Goal: Book appointment/travel/reservation

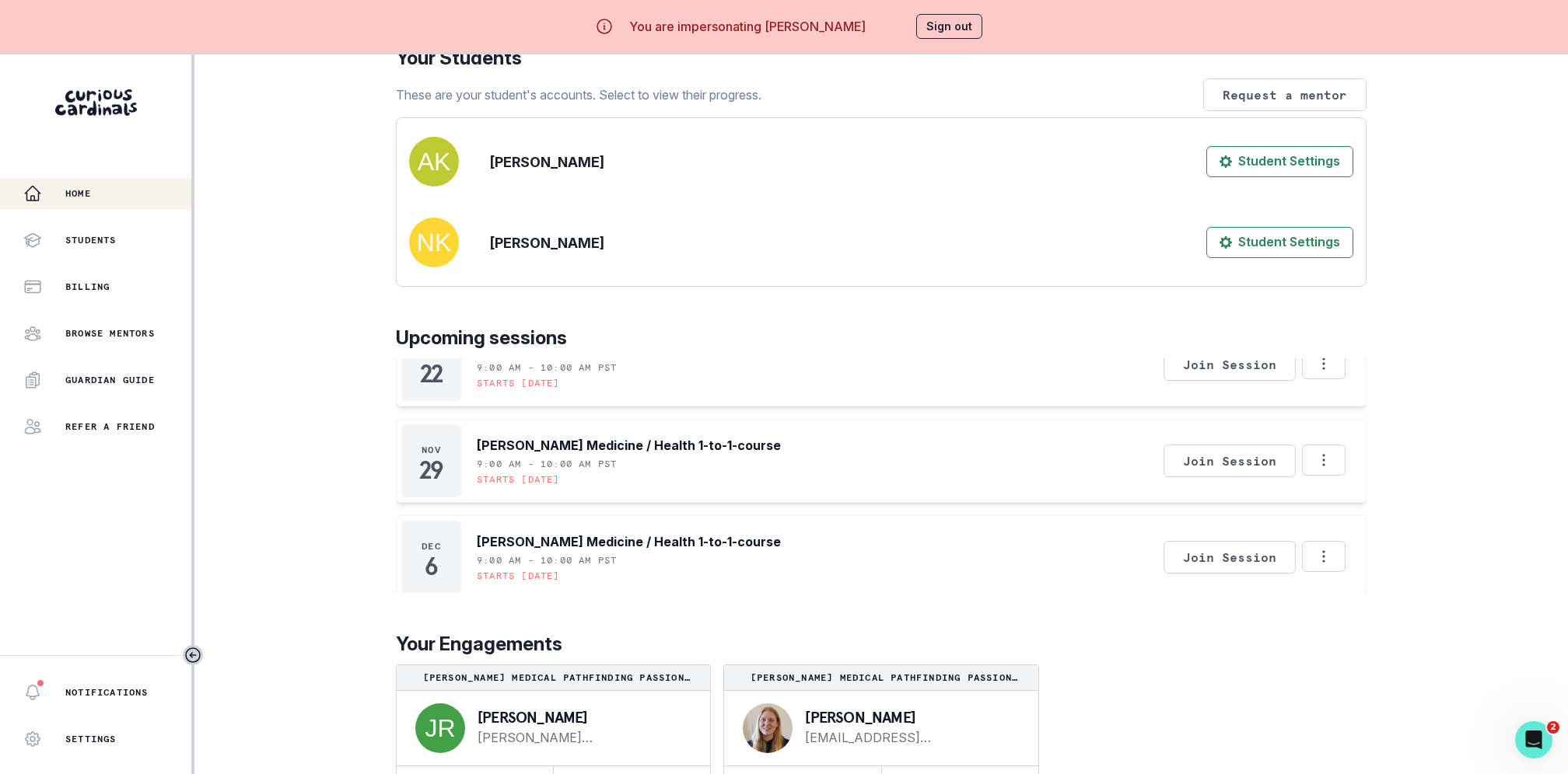
scroll to position [55, 0]
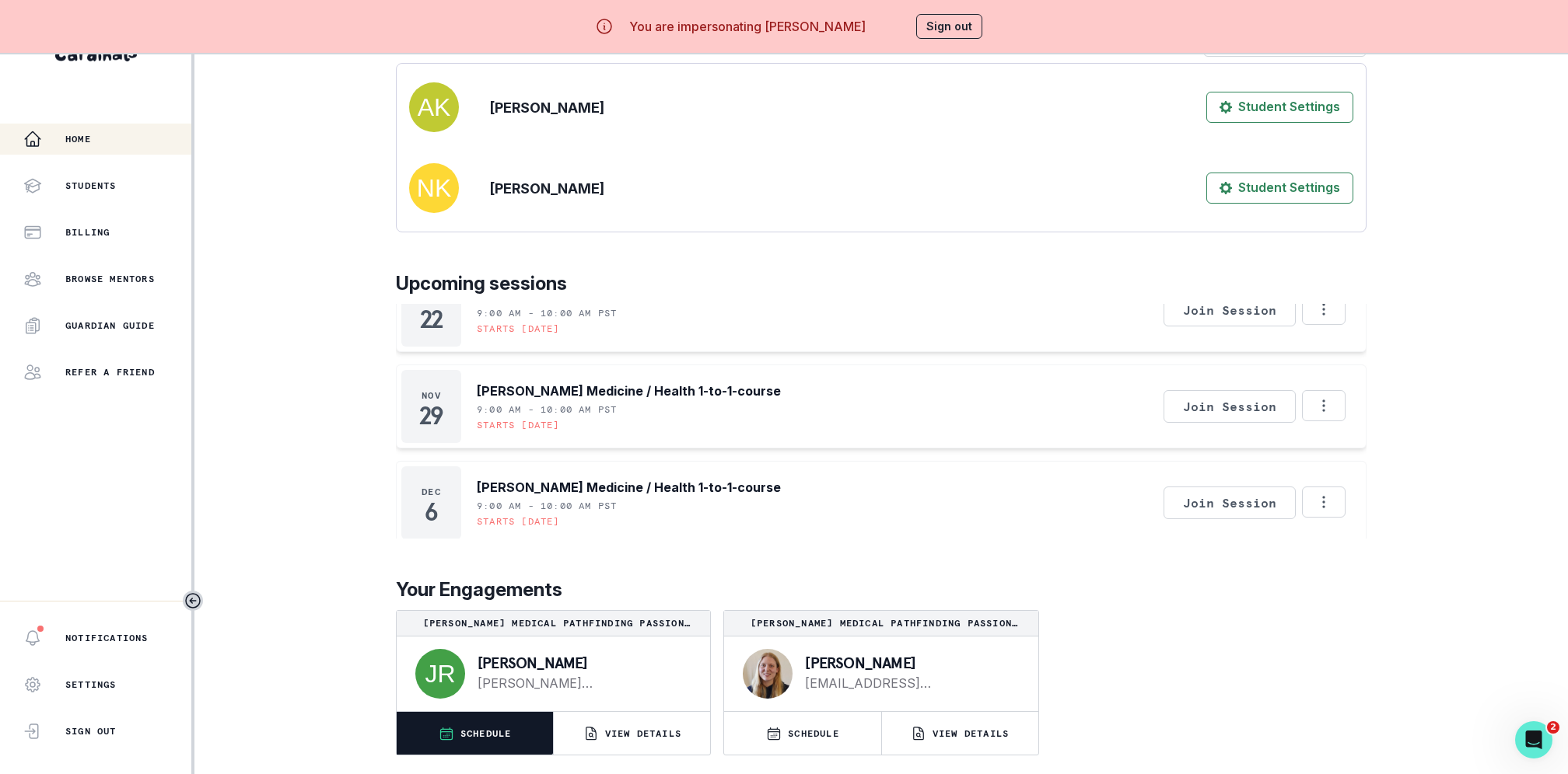
click at [495, 731] on p "SCHEDULE" at bounding box center [486, 733] width 52 height 12
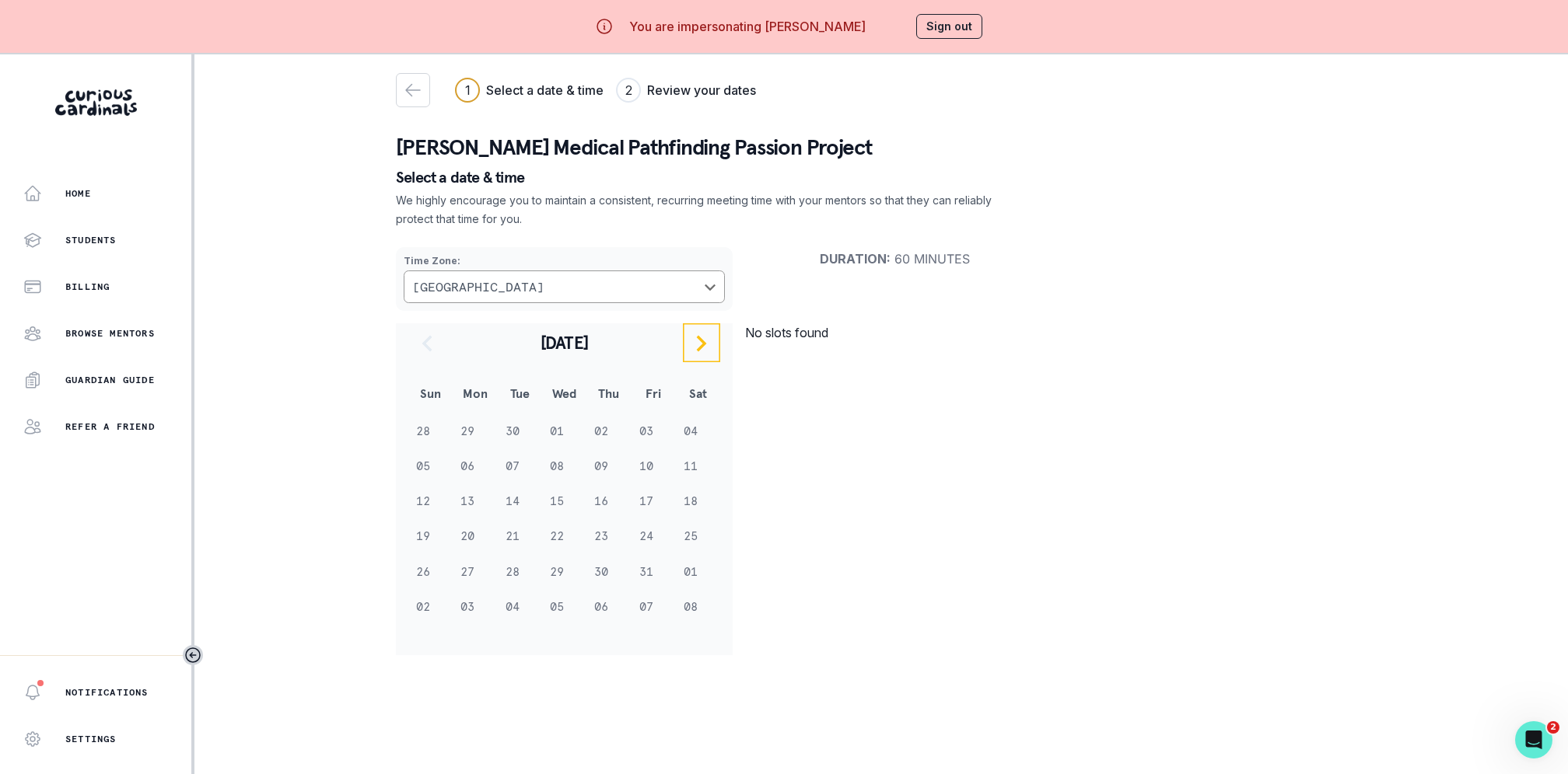
click at [699, 348] on icon "navigate to next month" at bounding box center [702, 343] width 10 height 16
click at [423, 340] on icon "navigate to previous month" at bounding box center [427, 343] width 19 height 19
click at [423, 340] on div "[DATE]" at bounding box center [563, 342] width 312 height 37
click at [406, 89] on icon "button" at bounding box center [412, 89] width 19 height 19
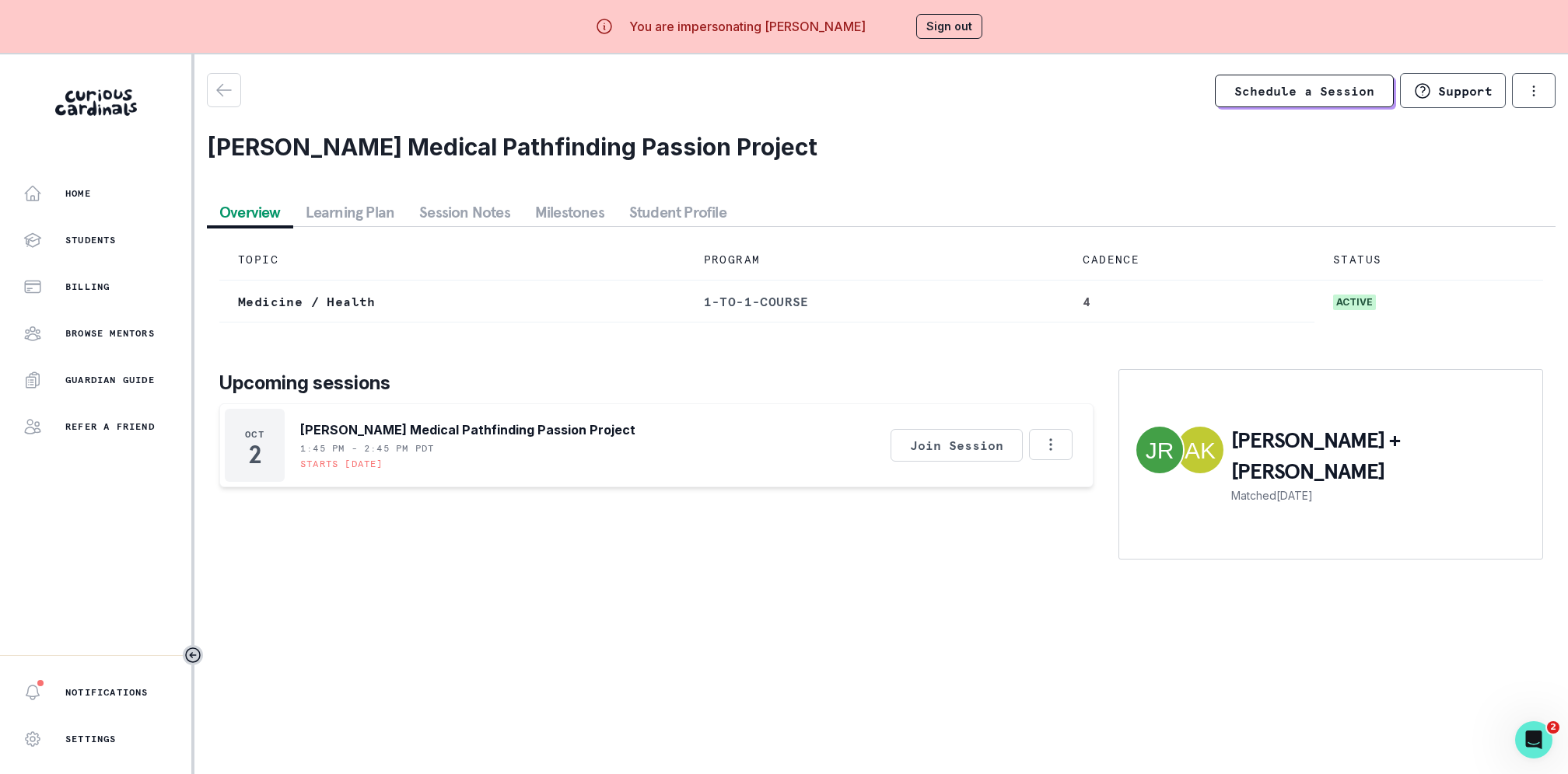
click at [669, 630] on main "Schedule a Session Support Request engagement pause Cancel subscription [PERSON…" at bounding box center [881, 442] width 1373 height 774
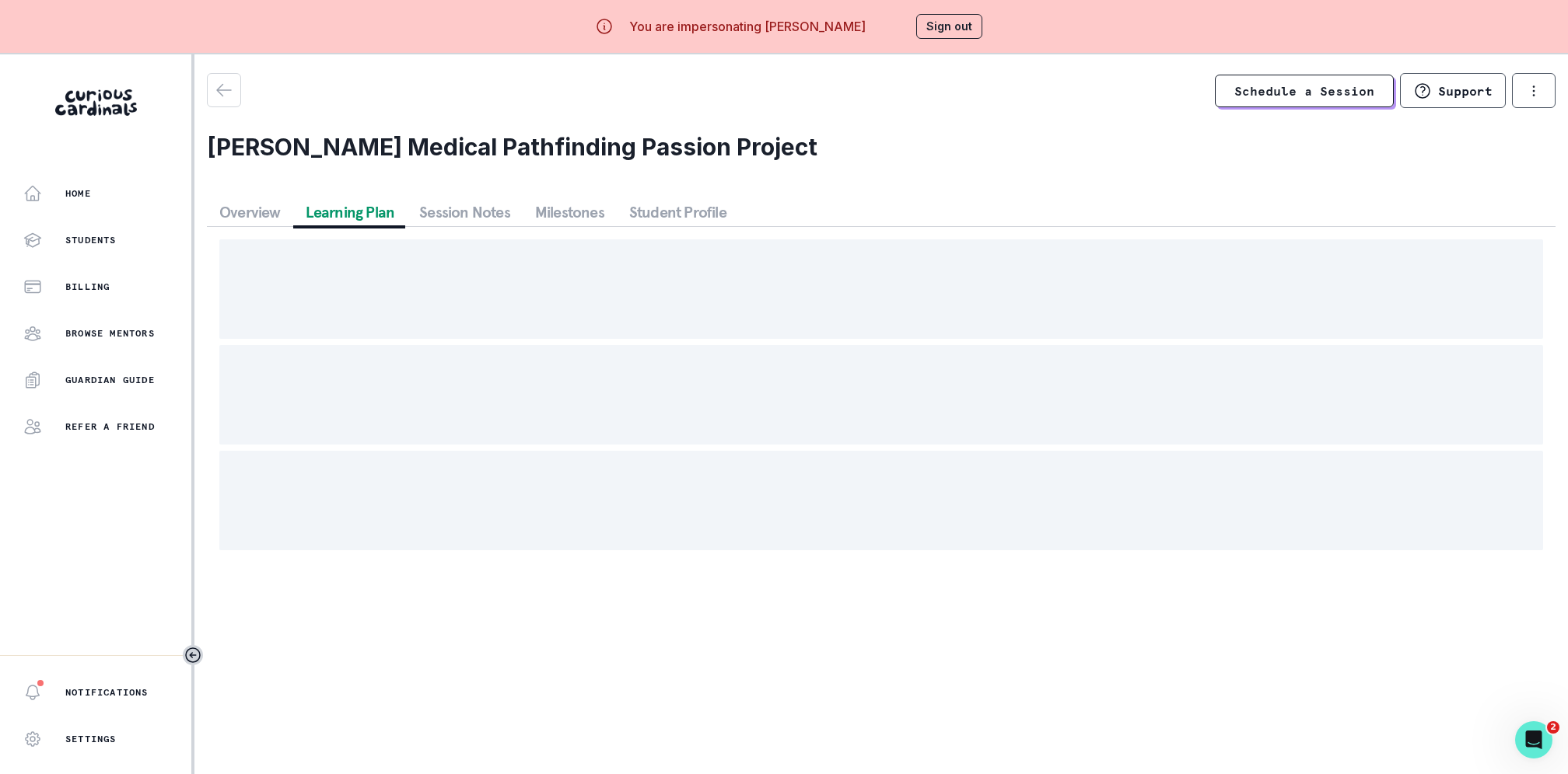
click at [377, 209] on button "Learning Plan" at bounding box center [350, 212] width 114 height 28
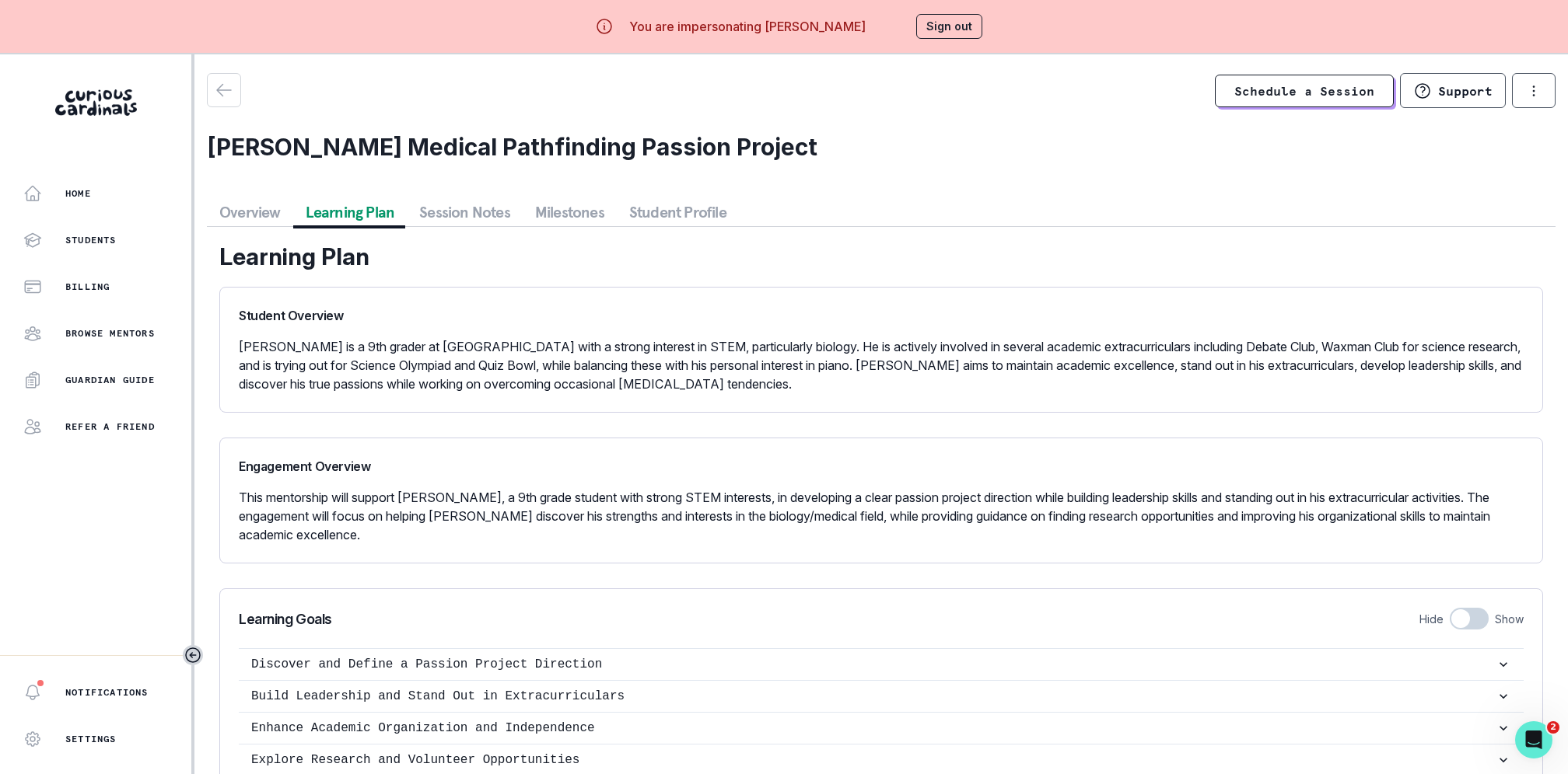
click at [247, 200] on button "Overview" at bounding box center [250, 212] width 86 height 28
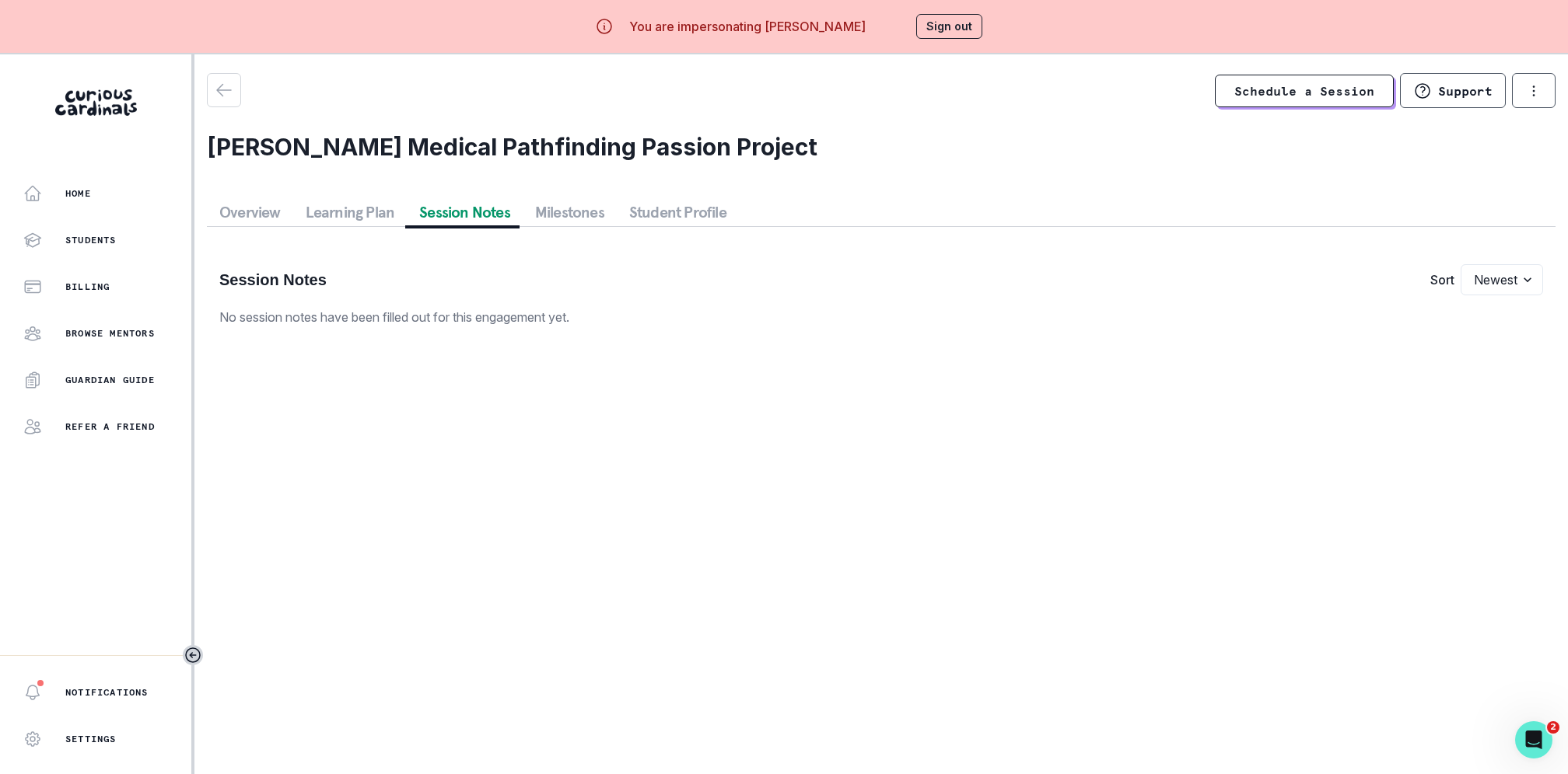
click at [415, 207] on button "Session Notes" at bounding box center [464, 212] width 116 height 28
click at [227, 105] on button "button" at bounding box center [224, 90] width 35 height 35
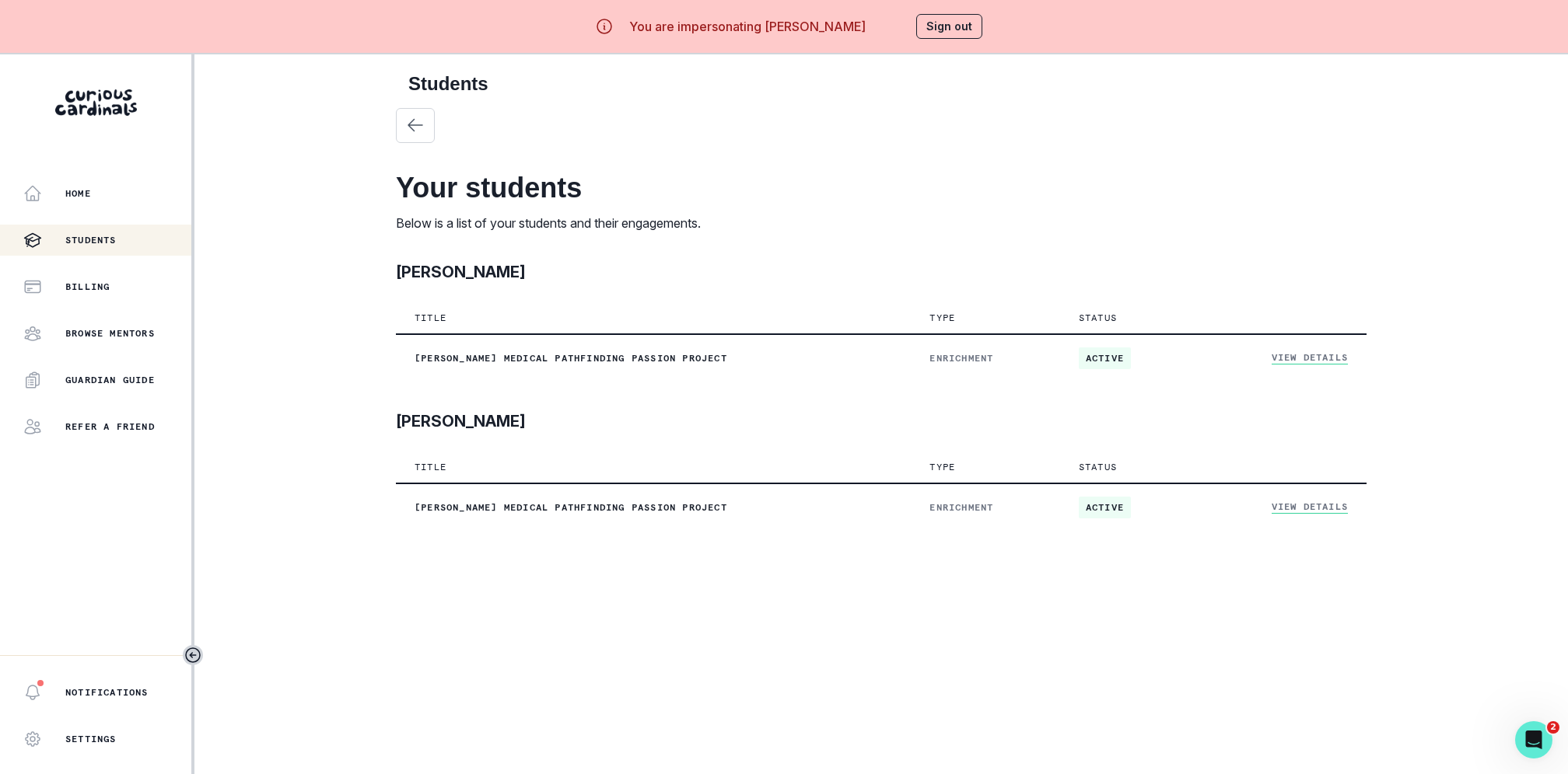
click at [935, 26] on button "Sign out" at bounding box center [949, 26] width 66 height 25
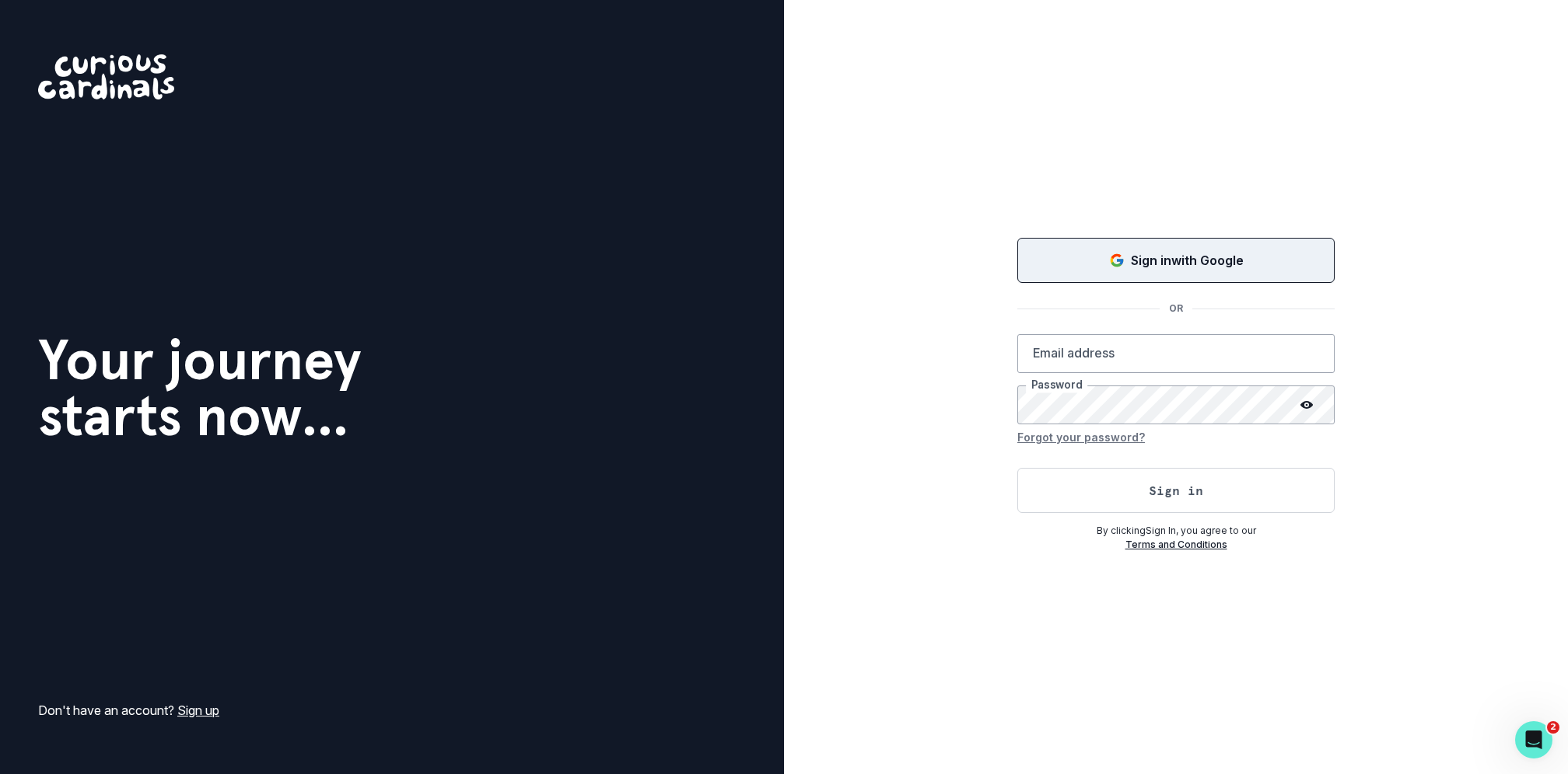
click at [1145, 266] on p "Sign in with Google" at bounding box center [1187, 260] width 113 height 19
click at [1017, 236] on button "Loading..." at bounding box center [1176, 261] width 317 height 50
